Goal: Task Accomplishment & Management: Manage account settings

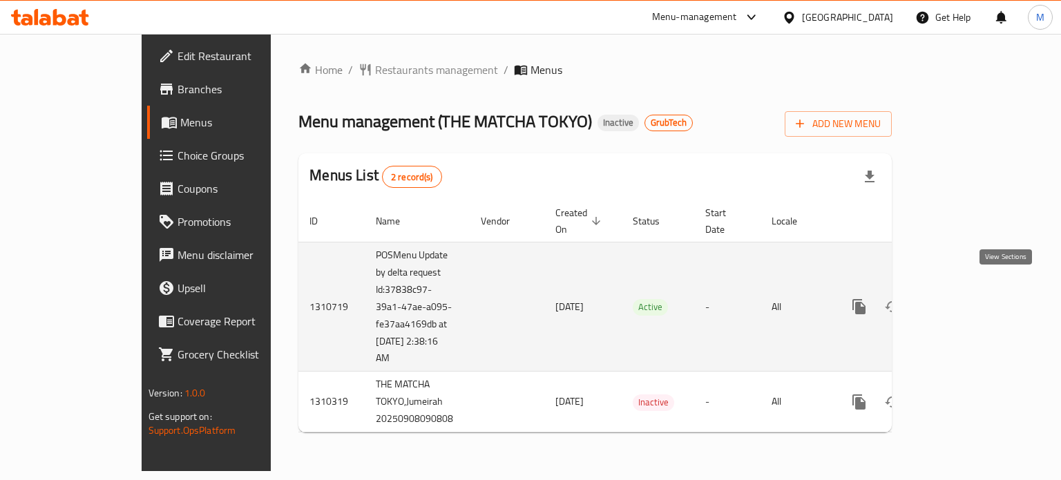
click at [967, 298] on icon "enhanced table" at bounding box center [958, 306] width 17 height 17
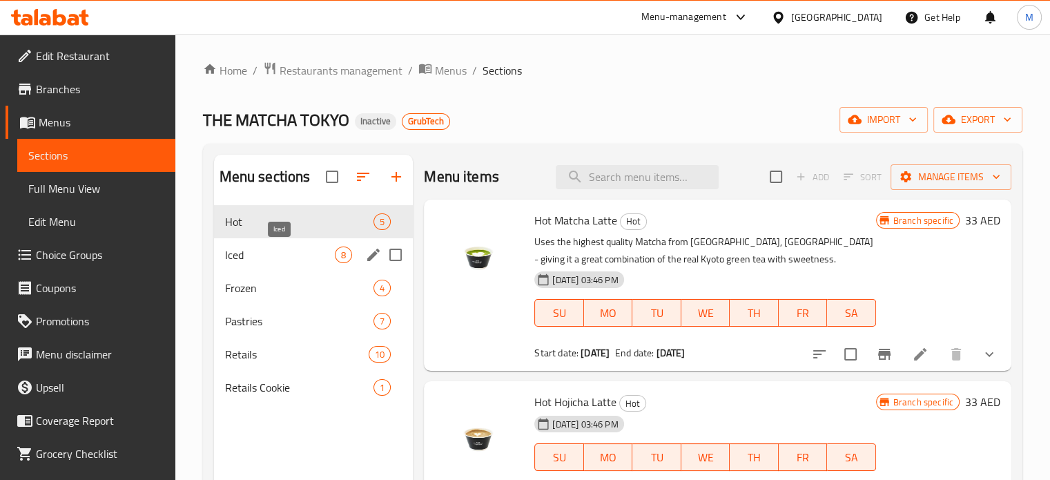
click at [267, 253] on span "Iced" at bounding box center [280, 254] width 110 height 17
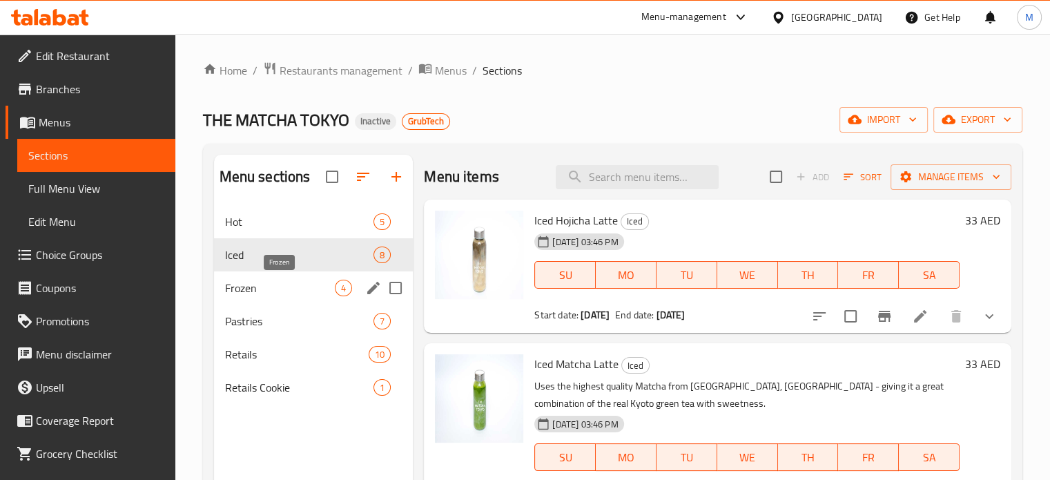
click at [269, 284] on span "Frozen" at bounding box center [280, 288] width 110 height 17
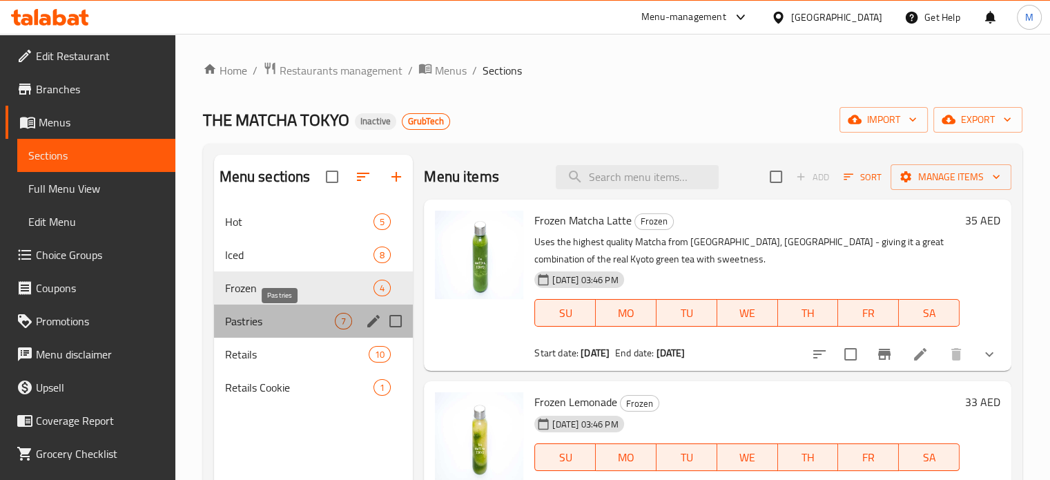
click at [269, 325] on span "Pastries" at bounding box center [280, 321] width 110 height 17
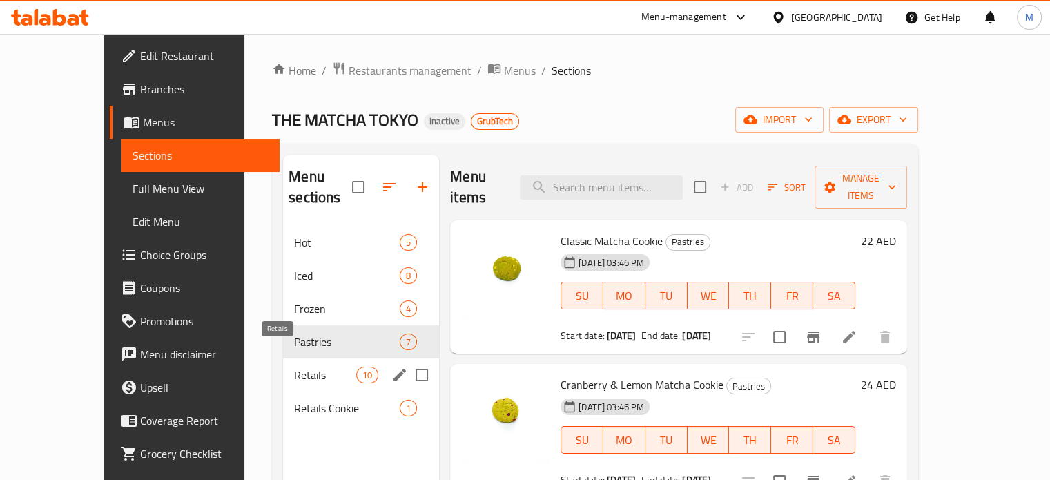
click at [294, 367] on span "Retails" at bounding box center [325, 375] width 62 height 17
